Goal: Information Seeking & Learning: Understand process/instructions

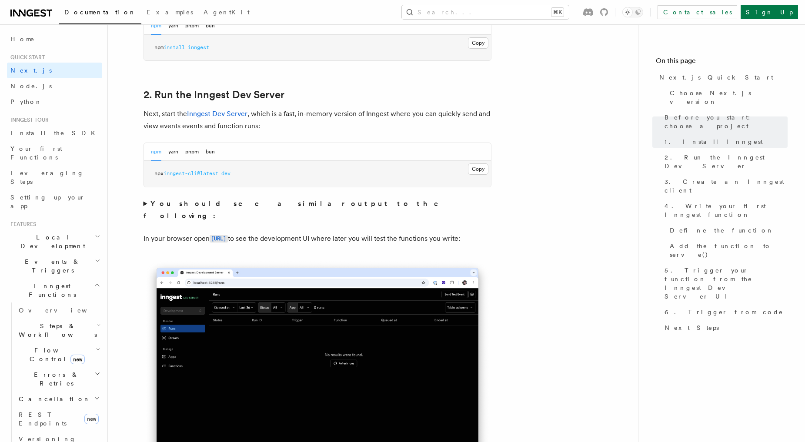
scroll to position [557, 0]
drag, startPoint x: 172, startPoint y: 225, endPoint x: 199, endPoint y: 226, distance: 27.0
click at [199, 232] on p "In your browser open http://localhost:8288 to see the development UI where late…" at bounding box center [317, 238] width 348 height 13
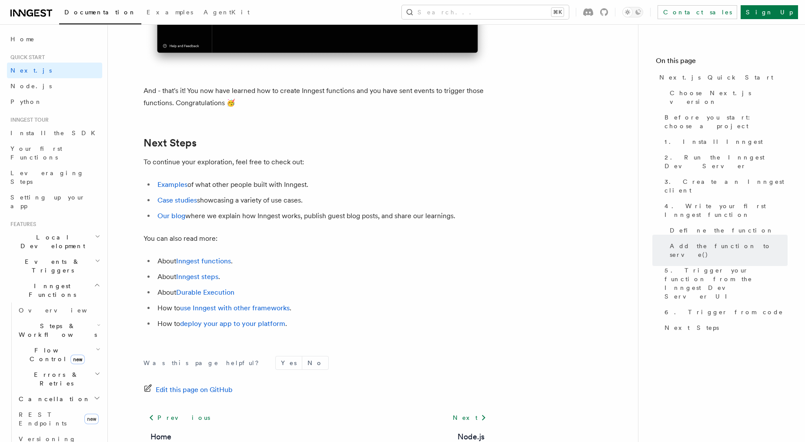
scroll to position [5344, 0]
click at [47, 194] on span "Setting up your app" at bounding box center [47, 202] width 75 height 16
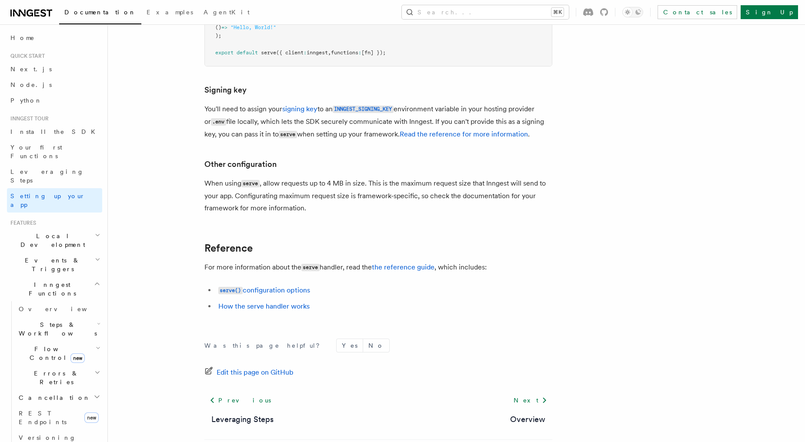
scroll to position [2, 0]
click at [57, 231] on span "Local Development" at bounding box center [51, 239] width 88 height 17
click at [46, 252] on link "Overview" at bounding box center [58, 260] width 87 height 16
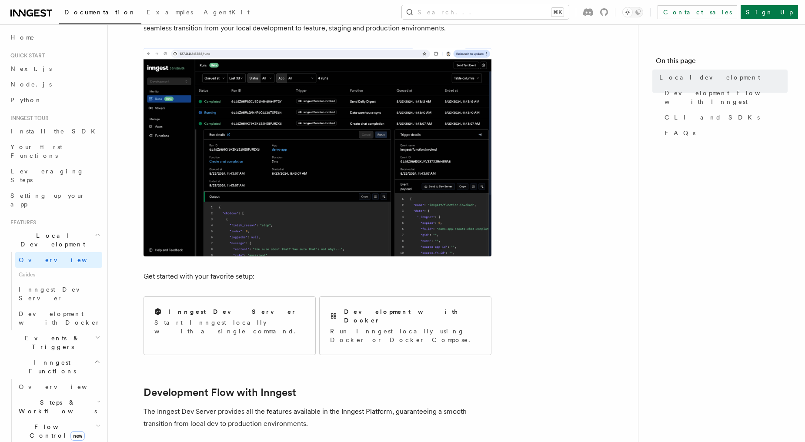
scroll to position [132, 0]
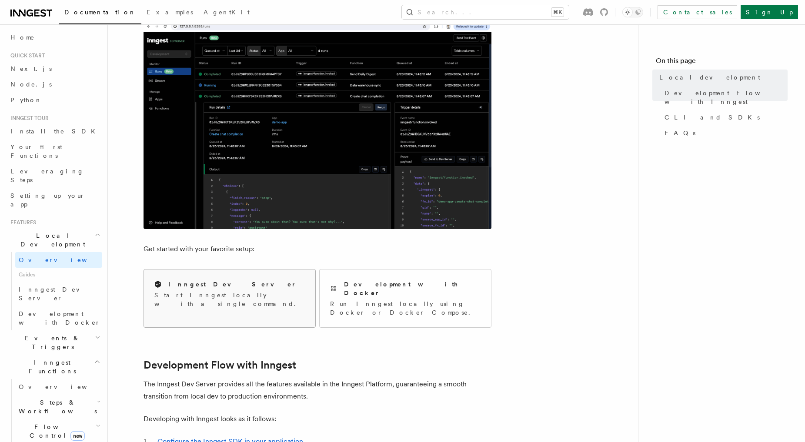
click at [249, 287] on div "Inngest Dev Server" at bounding box center [229, 284] width 150 height 9
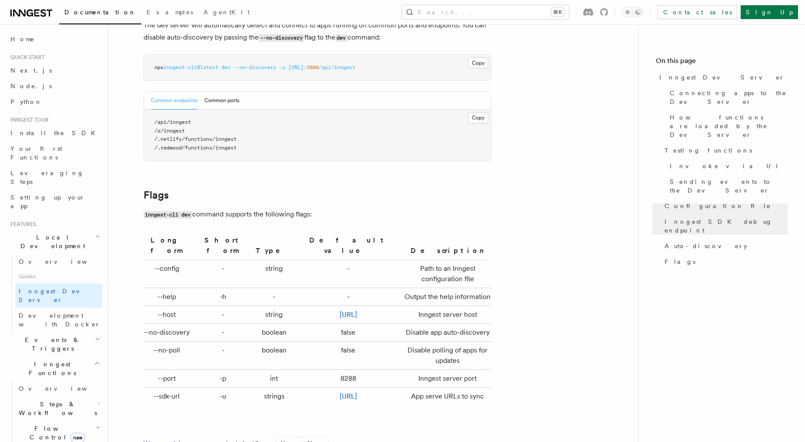
scroll to position [2762, 0]
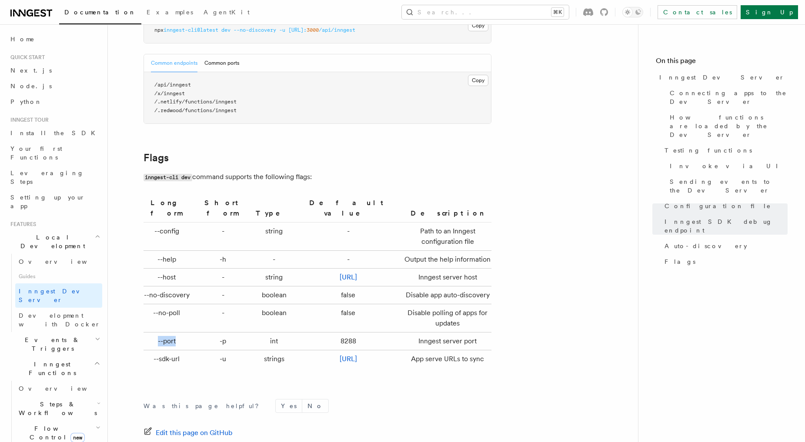
drag, startPoint x: 156, startPoint y: 330, endPoint x: 176, endPoint y: 330, distance: 20.0
click at [176, 333] on td "--port" at bounding box center [168, 342] width 50 height 18
drag, startPoint x: 316, startPoint y: 330, endPoint x: 334, endPoint y: 328, distance: 17.9
click at [334, 333] on td "8288" at bounding box center [348, 342] width 105 height 18
click at [323, 333] on td "8288" at bounding box center [348, 342] width 105 height 18
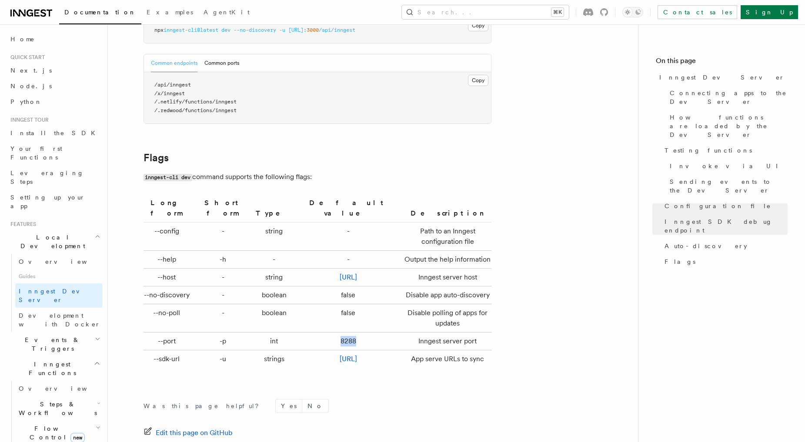
click at [323, 333] on td "8288" at bounding box center [348, 342] width 105 height 18
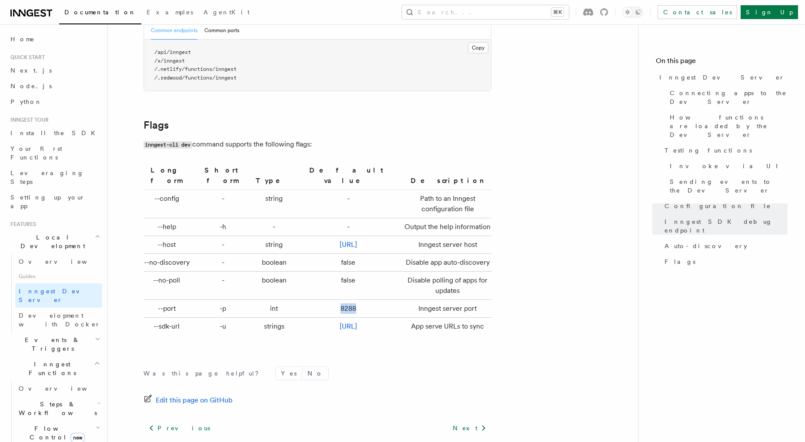
scroll to position [2793, 0]
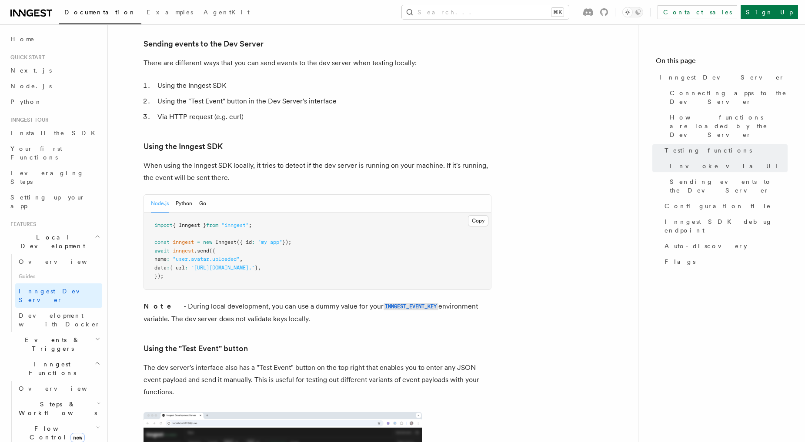
scroll to position [1533, 0]
